Goal: Find specific page/section: Find specific page/section

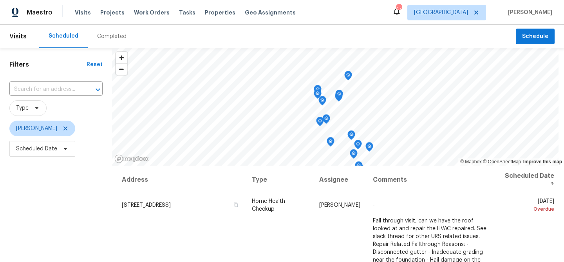
click at [107, 41] on div "Completed" at bounding box center [112, 37] width 48 height 24
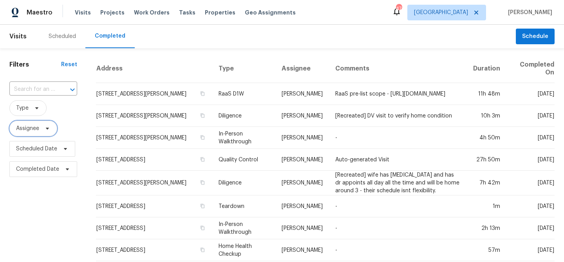
click at [49, 127] on icon at bounding box center [47, 128] width 6 height 6
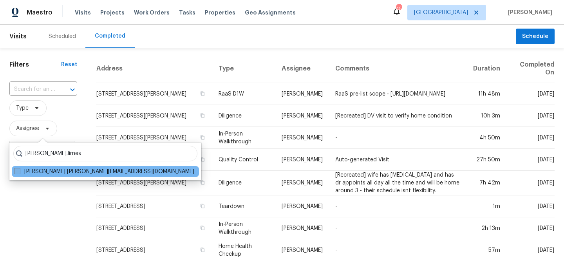
type input "brad.limes"
click at [70, 171] on label "Brad Limes brad.limes@opendoor.com" at bounding box center [104, 172] width 180 height 8
click at [19, 171] on input "Brad Limes brad.limes@opendoor.com" at bounding box center [16, 170] width 5 height 5
checkbox input "true"
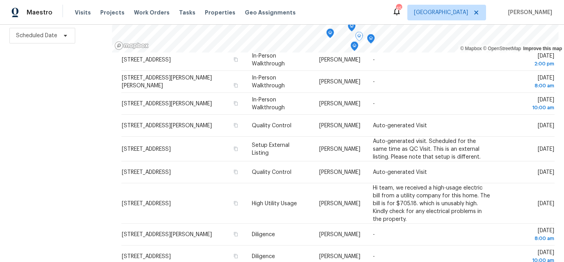
scroll to position [271, 0]
